Goal: Task Accomplishment & Management: Manage account settings

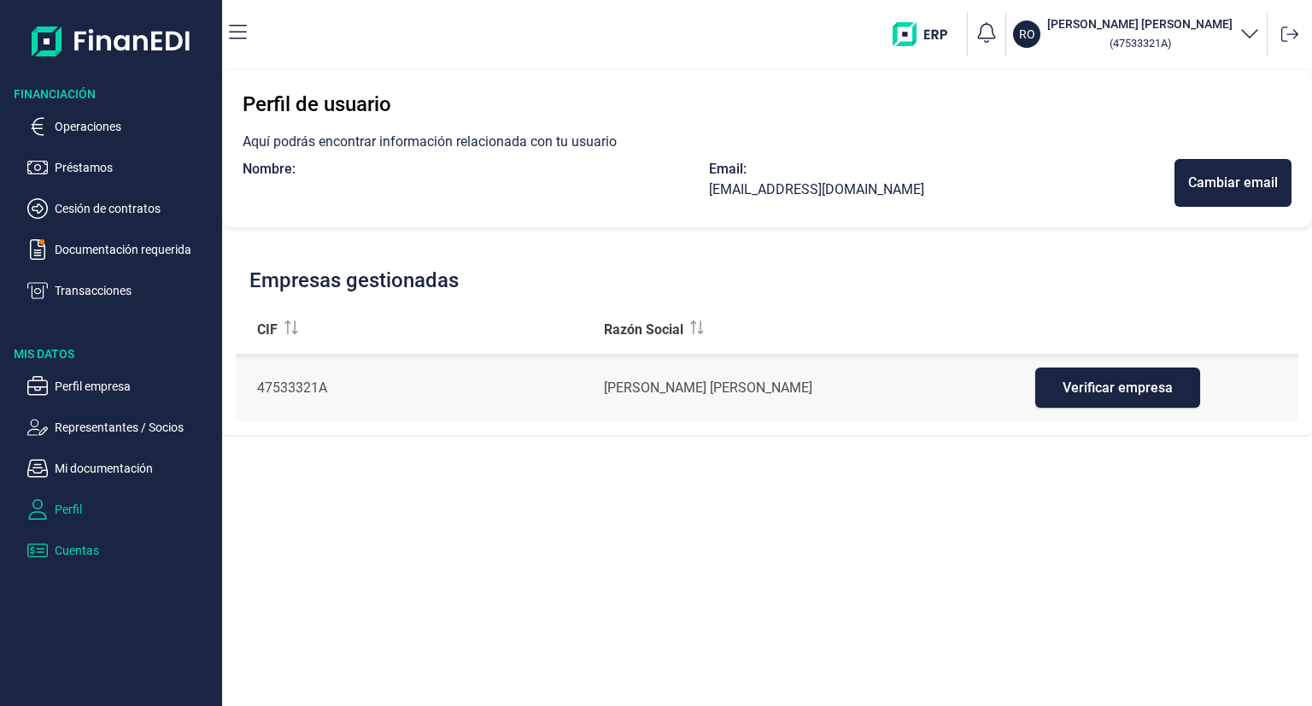
click at [65, 551] on p "Cuentas" at bounding box center [135, 550] width 161 height 21
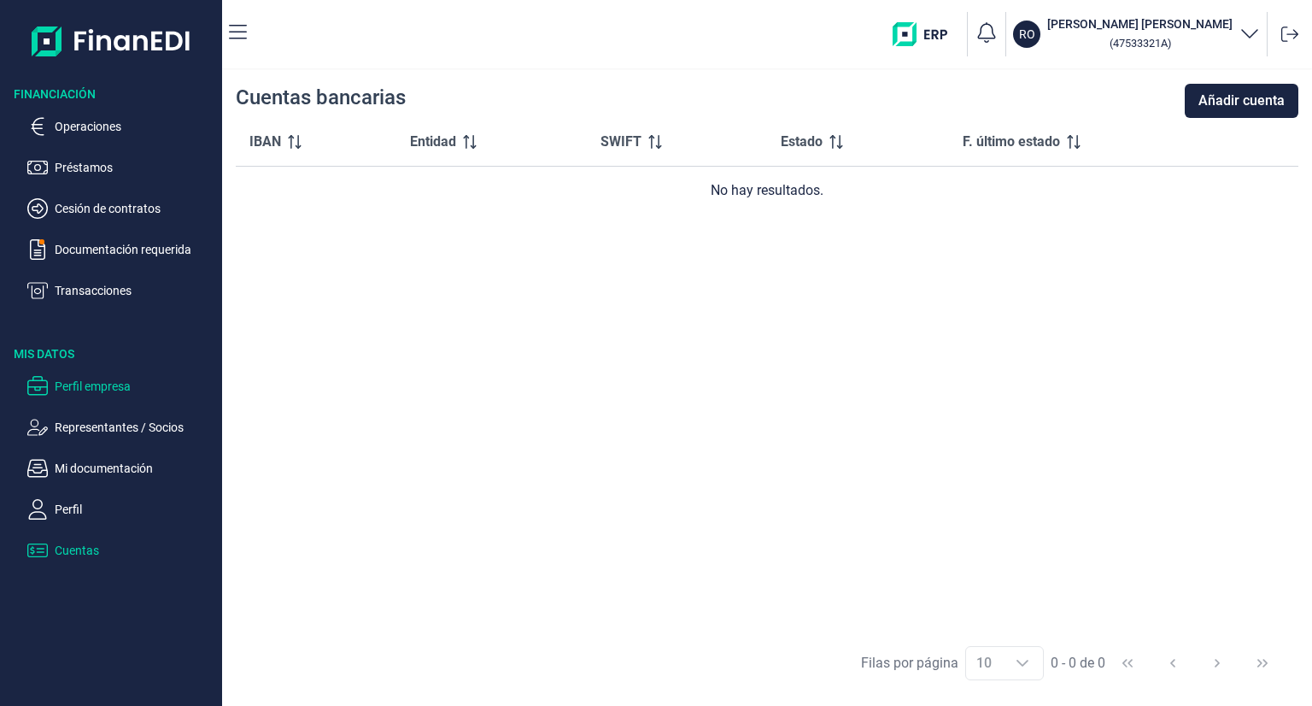
click at [75, 388] on p "Perfil empresa" at bounding box center [135, 386] width 161 height 21
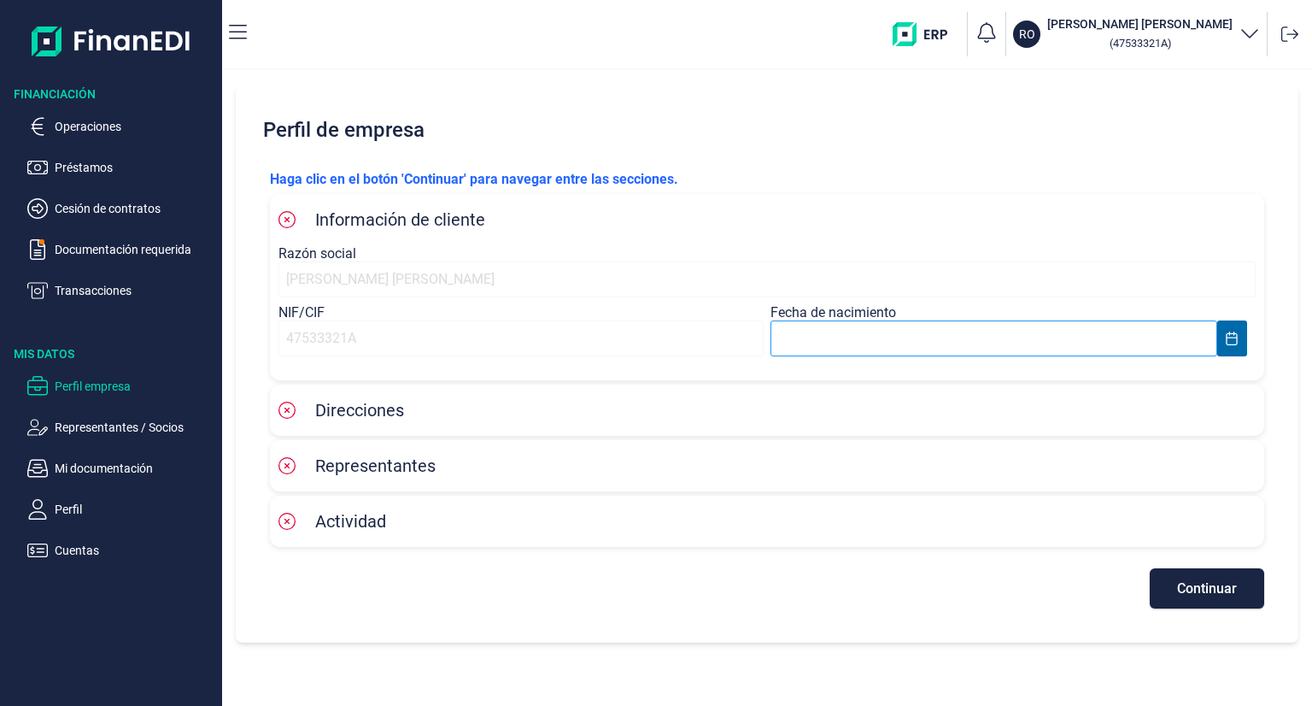
click at [899, 336] on input "text" at bounding box center [994, 338] width 447 height 36
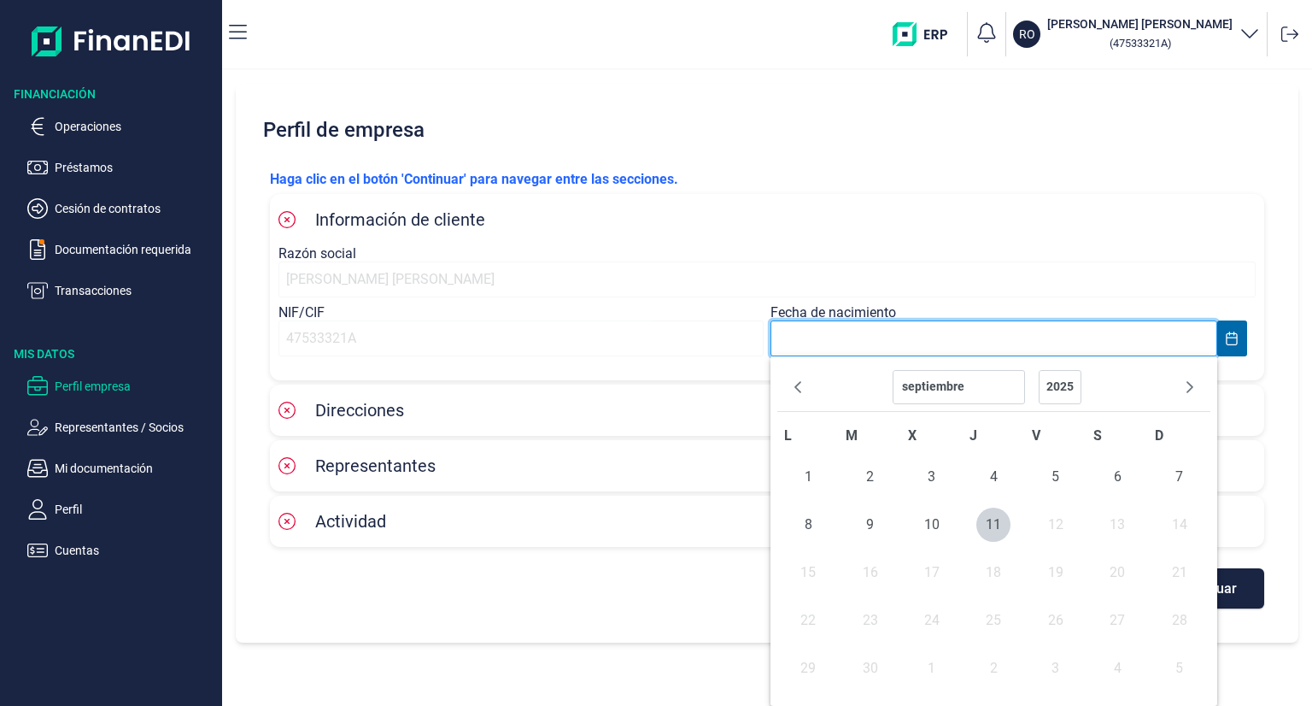
click at [899, 336] on input "text" at bounding box center [994, 338] width 447 height 36
click at [941, 232] on div "Información de cliente" at bounding box center [767, 219] width 977 height 34
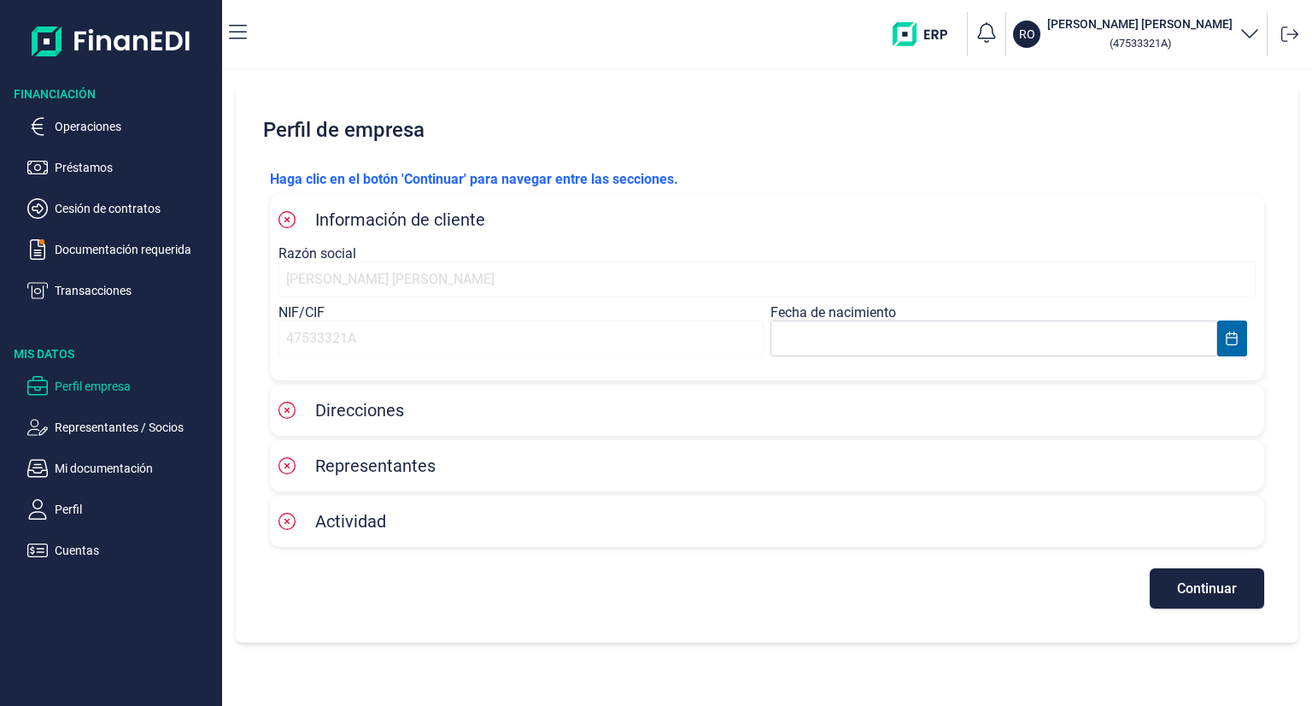
click at [1244, 28] on icon "button" at bounding box center [1250, 32] width 21 height 21
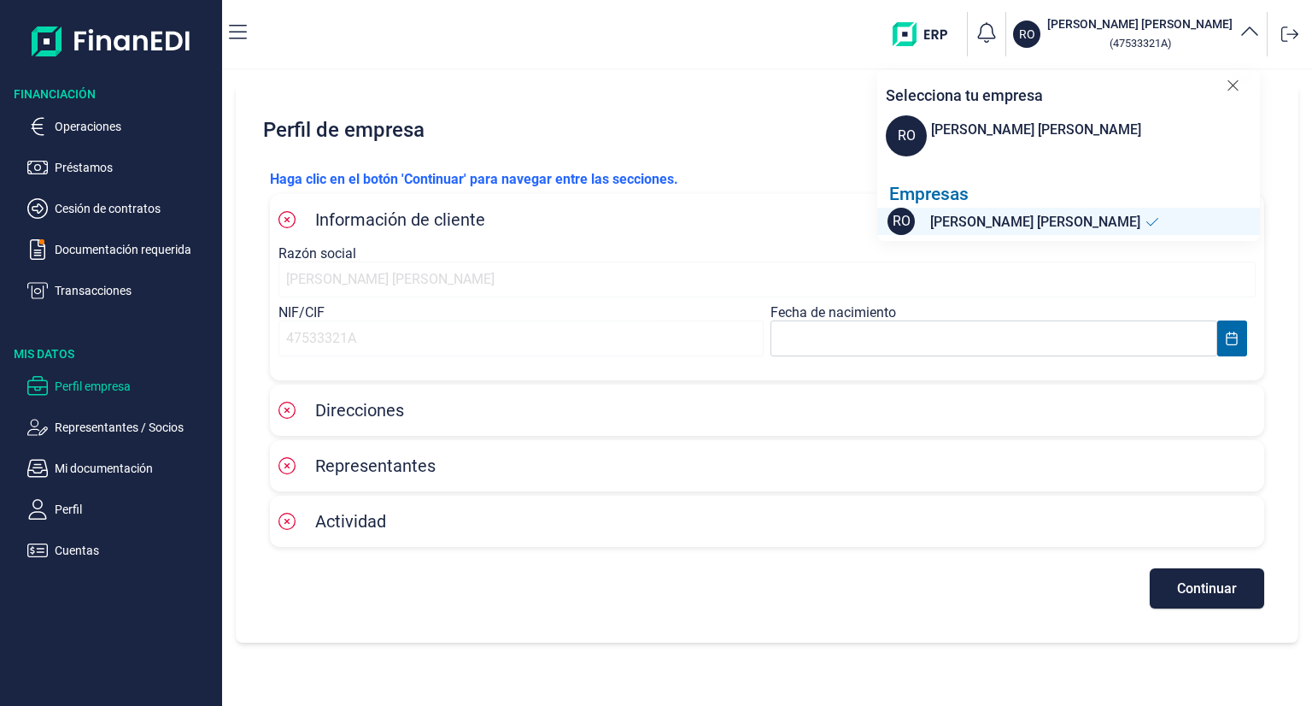
click at [1244, 28] on icon "button" at bounding box center [1250, 32] width 21 height 21
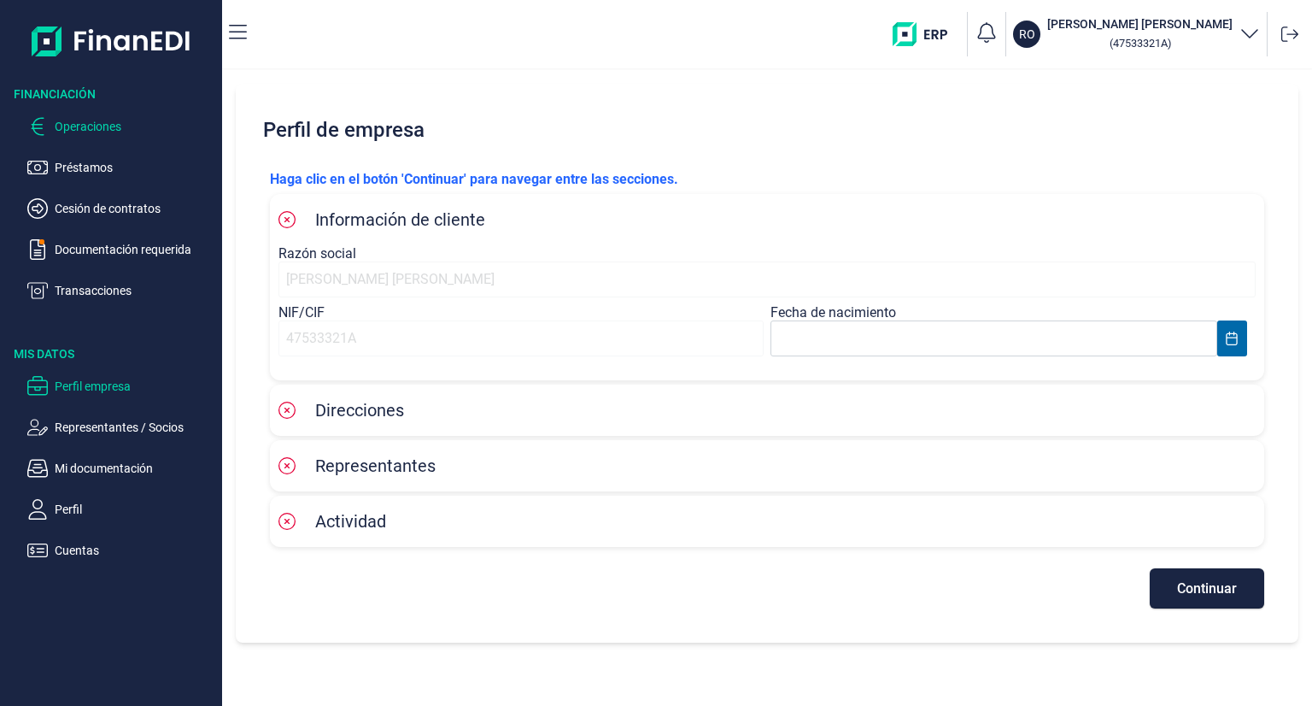
click at [90, 127] on p "Operaciones" at bounding box center [135, 126] width 161 height 21
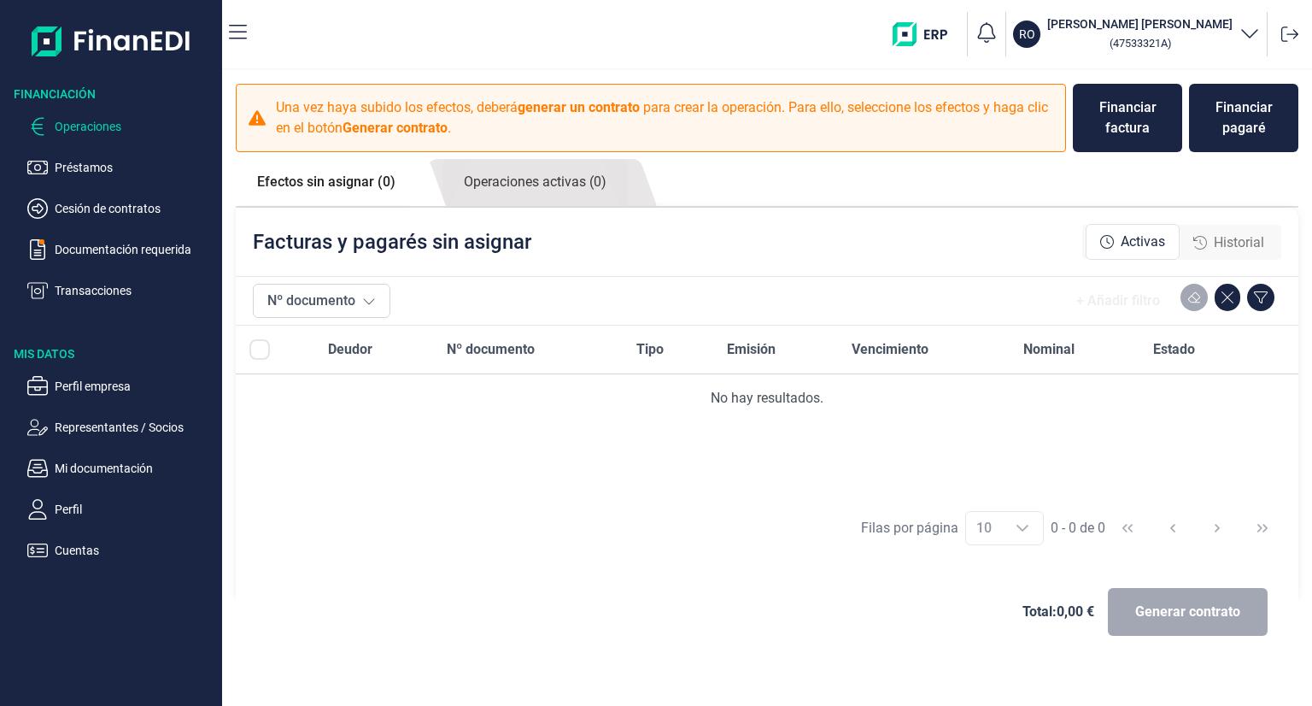
click at [256, 32] on nav "RO [PERSON_NAME] [PERSON_NAME] ( 47533321A )" at bounding box center [767, 34] width 1090 height 68
click at [239, 32] on icon "button" at bounding box center [238, 32] width 18 height 21
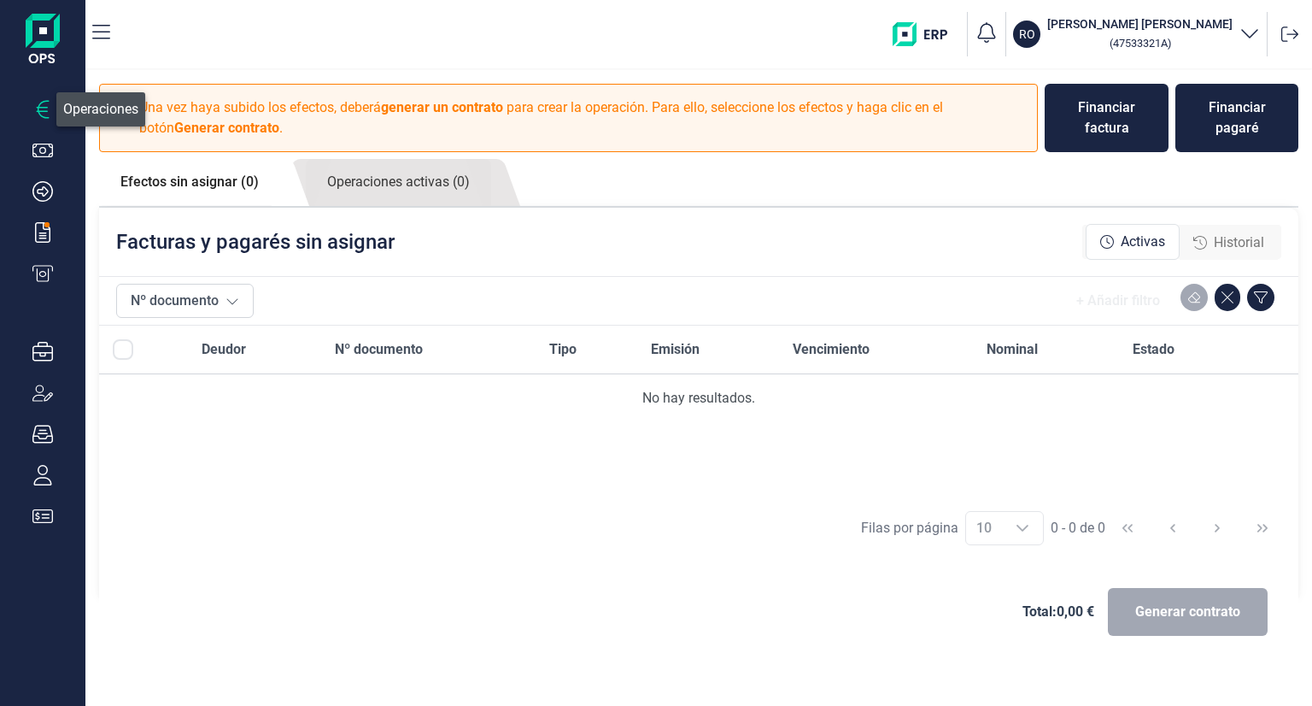
click at [45, 113] on icon "button" at bounding box center [42, 109] width 21 height 21
click at [38, 465] on icon "button" at bounding box center [42, 475] width 21 height 21
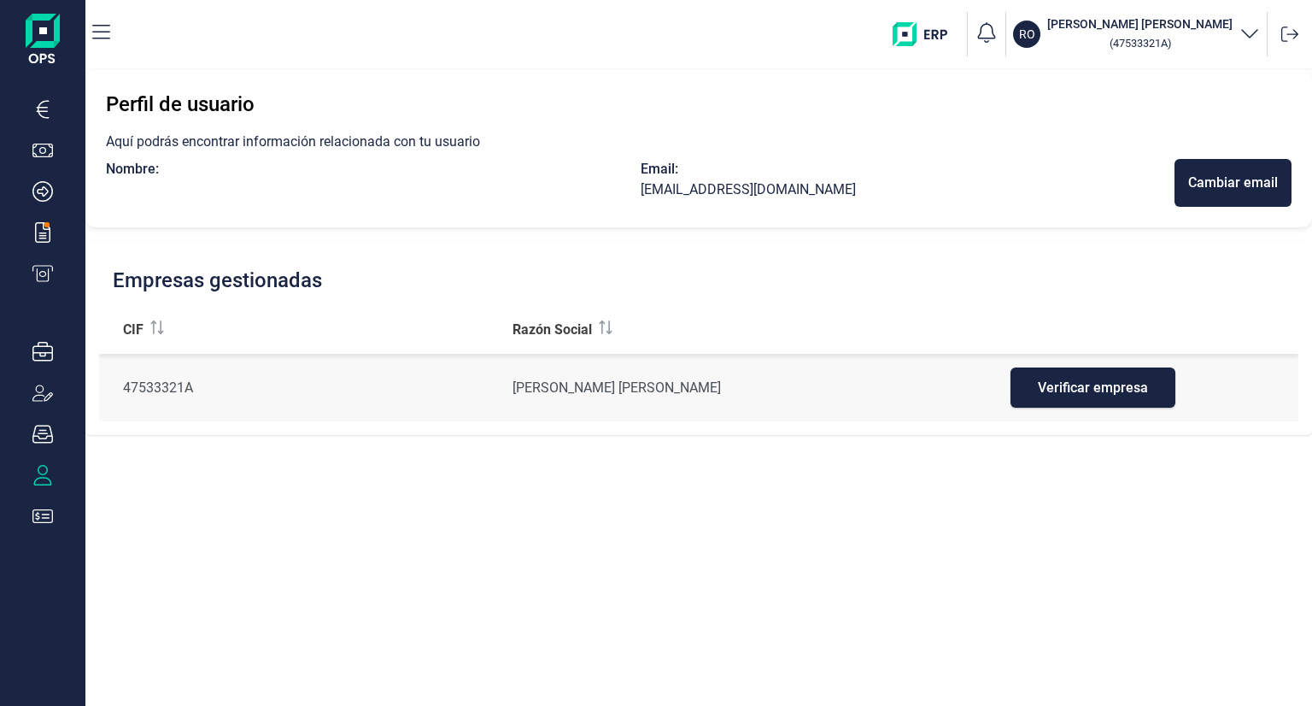
click at [1221, 28] on h3 "[PERSON_NAME] [PERSON_NAME]" at bounding box center [1139, 23] width 185 height 17
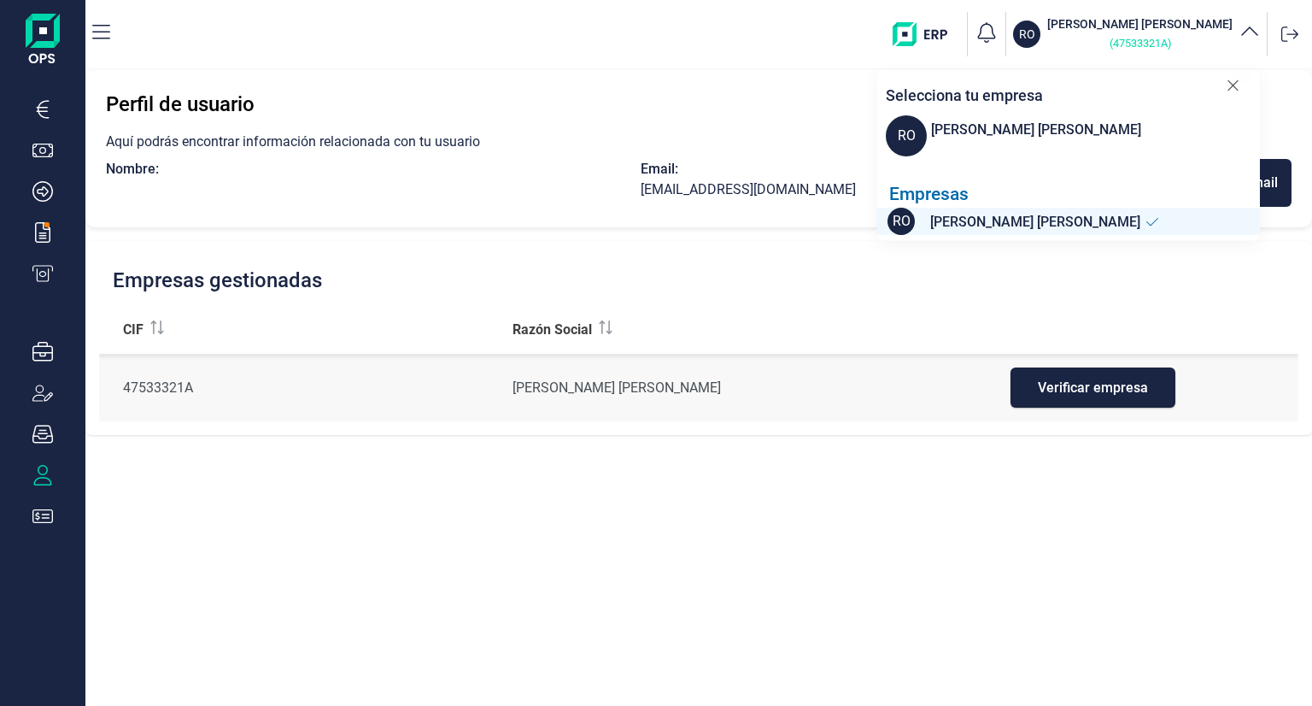
click at [1114, 32] on p "( 47533321A )" at bounding box center [1139, 42] width 185 height 21
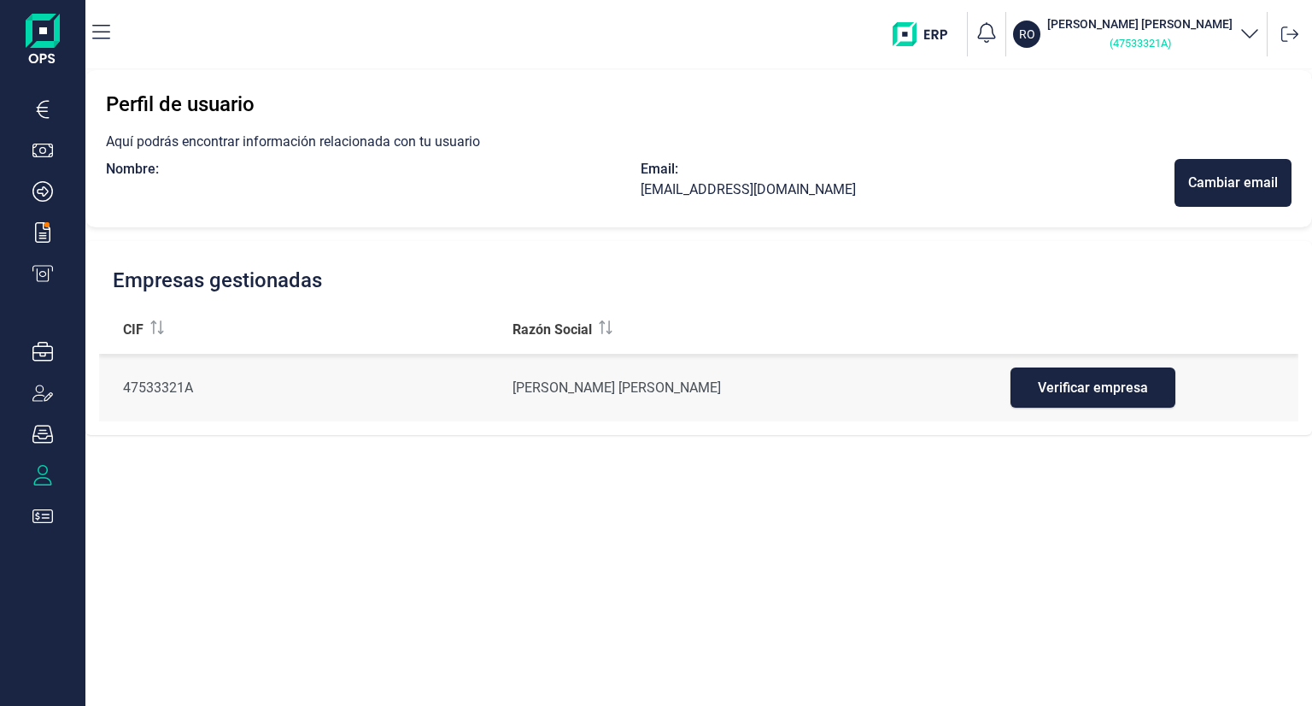
click at [1117, 32] on p "( 47533321A )" at bounding box center [1139, 42] width 185 height 21
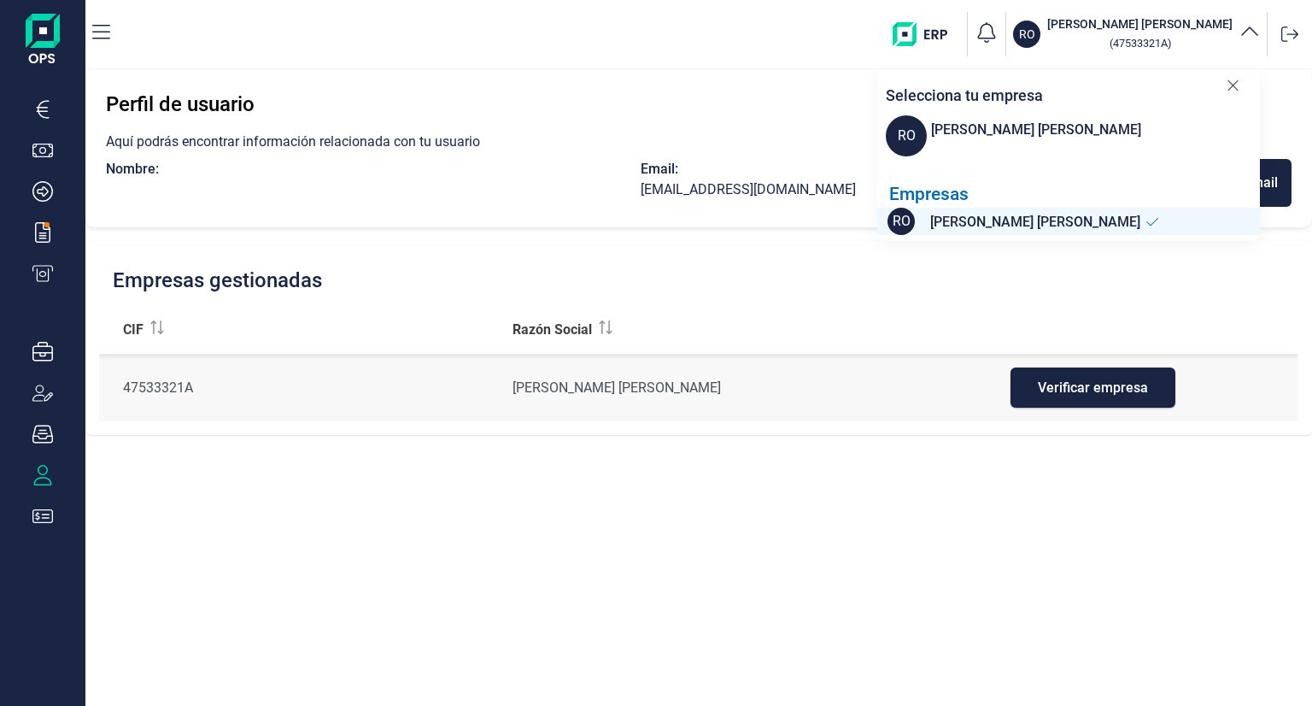
click at [959, 143] on div at bounding box center [1034, 142] width 214 height 21
click at [953, 227] on span "[PERSON_NAME] [PERSON_NAME]" at bounding box center [1035, 222] width 210 height 21
click at [42, 106] on icon "button" at bounding box center [42, 109] width 21 height 21
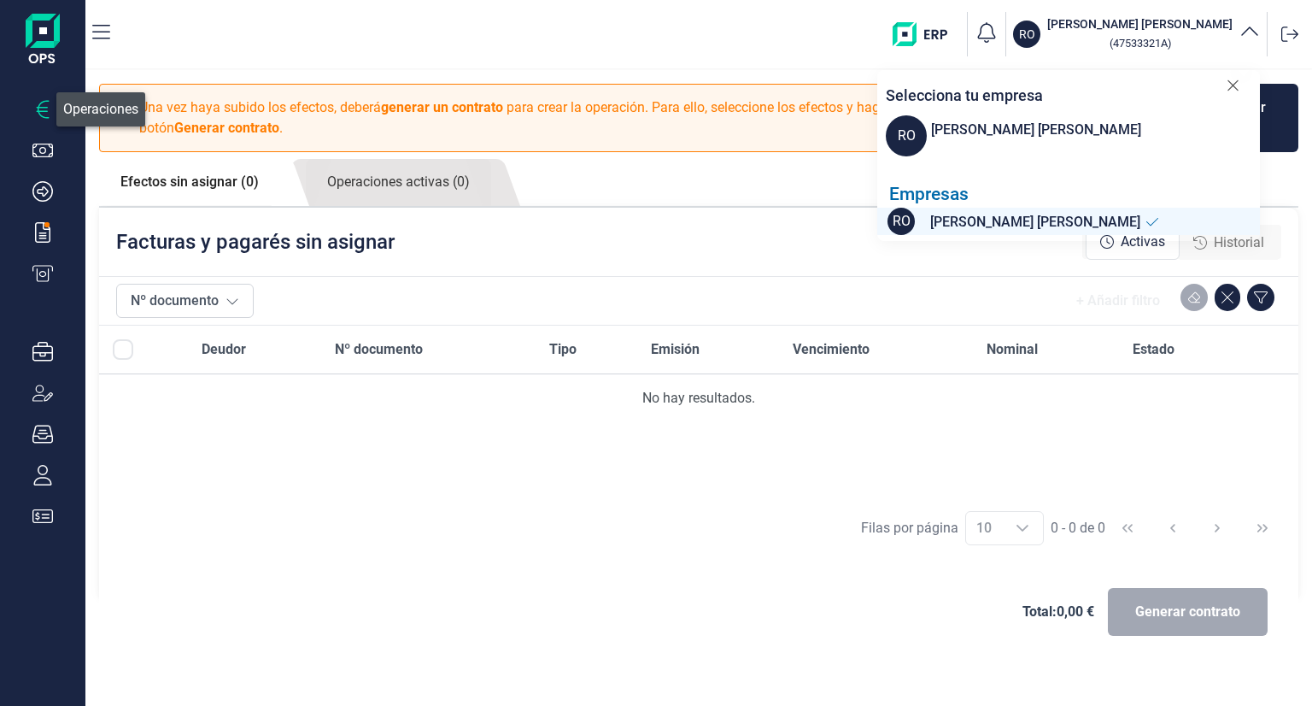
click at [42, 106] on icon "button" at bounding box center [42, 109] width 21 height 21
click at [47, 32] on img at bounding box center [43, 41] width 34 height 55
